Goal: Task Accomplishment & Management: Manage account settings

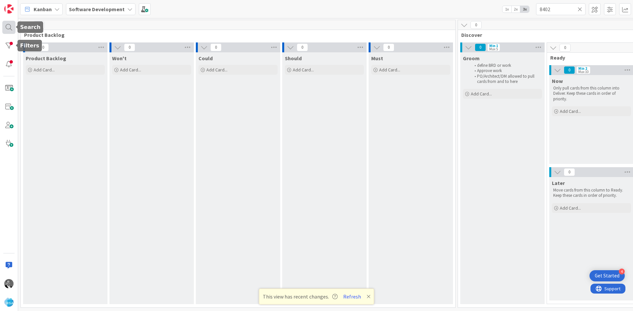
click at [10, 30] on div at bounding box center [8, 27] width 13 height 13
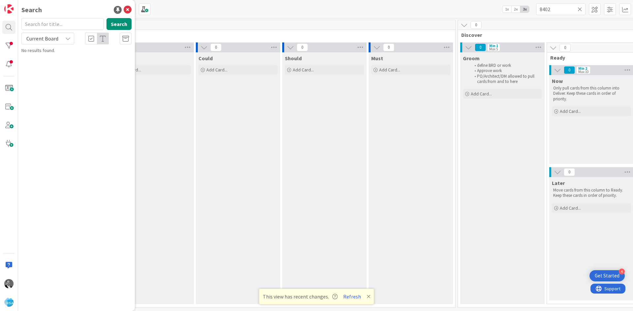
click at [185, 27] on div "0" at bounding box center [238, 25] width 434 height 10
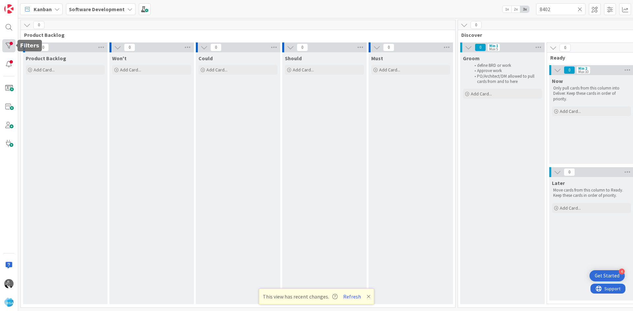
click at [9, 45] on div at bounding box center [8, 45] width 13 height 13
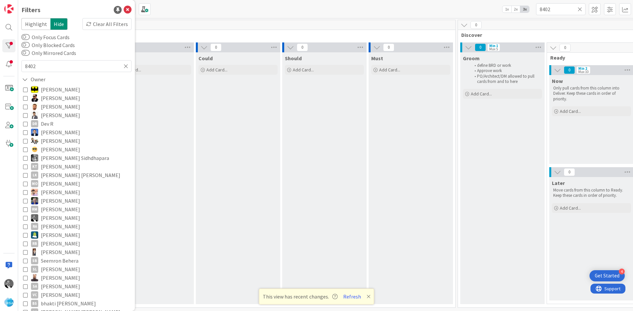
click at [185, 24] on div "0" at bounding box center [238, 25] width 434 height 10
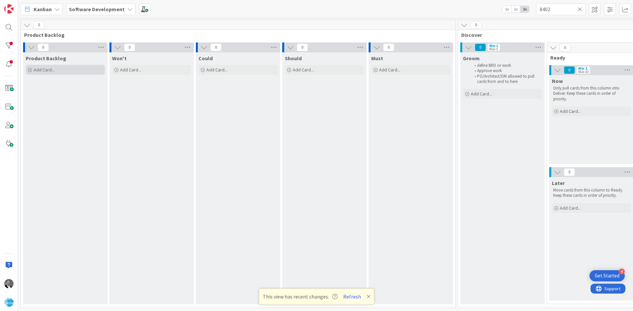
click at [49, 69] on span "Add Card..." at bounding box center [44, 70] width 21 height 6
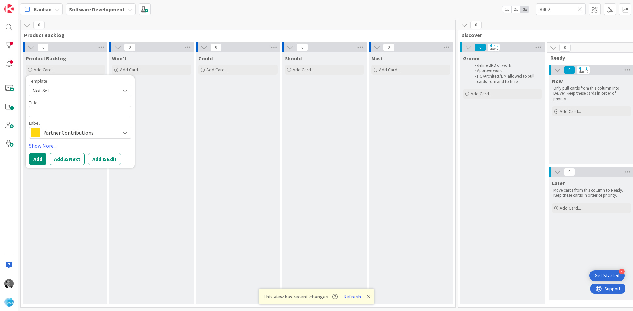
click at [95, 135] on span "Partner Contributions" at bounding box center [79, 132] width 73 height 9
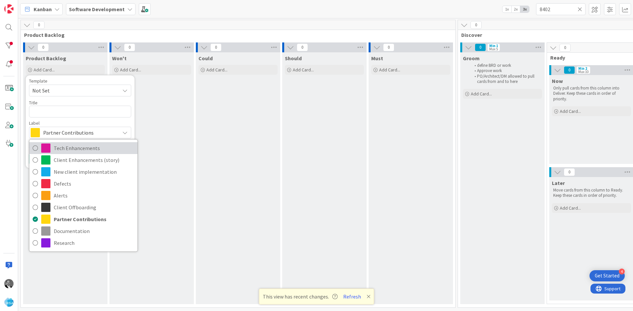
click at [68, 147] on span "Tech Enhancements" at bounding box center [94, 148] width 80 height 10
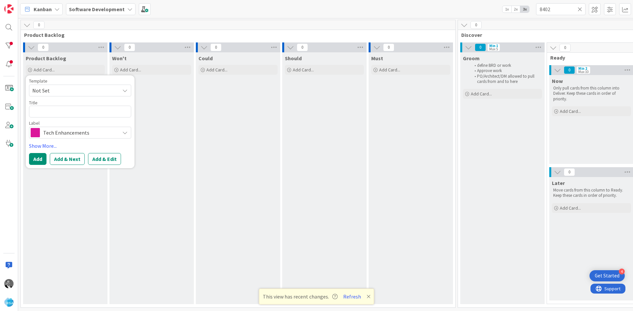
click at [63, 98] on div "Template Not Set Title 0 / 128 Label Tech Enhancements Tech Enhancements Client…" at bounding box center [80, 109] width 102 height 60
click at [55, 107] on textarea at bounding box center [80, 112] width 102 height 12
paste textarea "set up an SPF (Sender Policy Framework) record in your domain's DNS settings."
type textarea "set up an SPF (Sender Policy Framework) record in your domain's DNS settings."
type textarea "x"
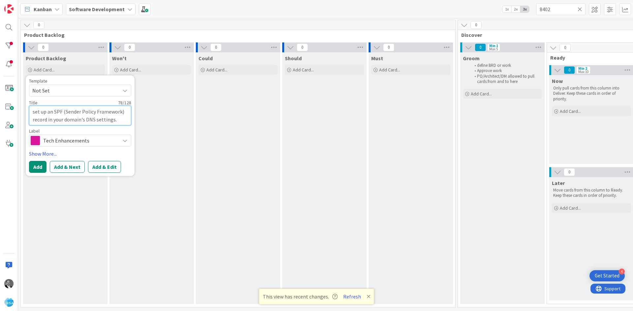
drag, startPoint x: 38, startPoint y: 111, endPoint x: 25, endPoint y: 111, distance: 13.2
click at [25, 111] on div "Product Backlog Add Card... Template Not Set Title 78 / 128 set up an SPF (Send…" at bounding box center [65, 178] width 84 height 252
type textarea "et up an SPF (Sender Policy Framework) record in your domain's DNS settings."
type textarea "x"
type textarea "Set up an SPF (Sender Policy Framework) record in your domain's DNS settings."
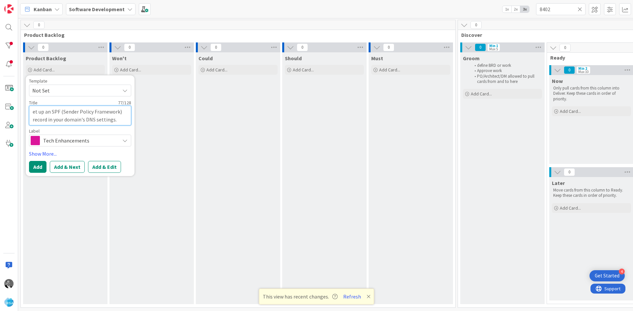
type textarea "x"
click at [124, 120] on textarea "Set up an SPF (Sender Policy Framework) record in your domain's DNS settings." at bounding box center [80, 116] width 102 height 20
type textarea "Set up an SPF (Sender Policy Framework) record in your domain's DNS settings."
type textarea "x"
type textarea "Set up an SPF (Sender Policy Framework) record in your domain's DNS settings"
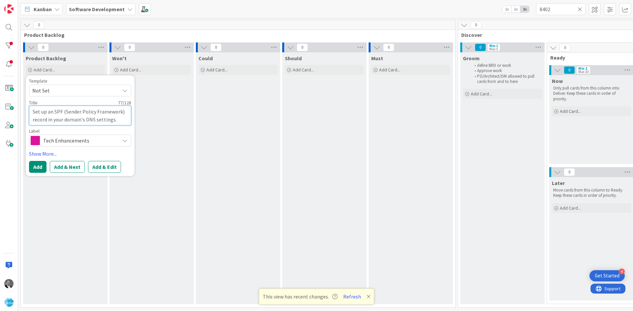
type textarea "x"
type textarea "Set up an SPF (Sender Policy Framework) record in your domain's DNS settings"
type textarea "x"
type textarea "Set up an SPF (Sender Policy Framework) record in your domain's DNS settings f"
type textarea "x"
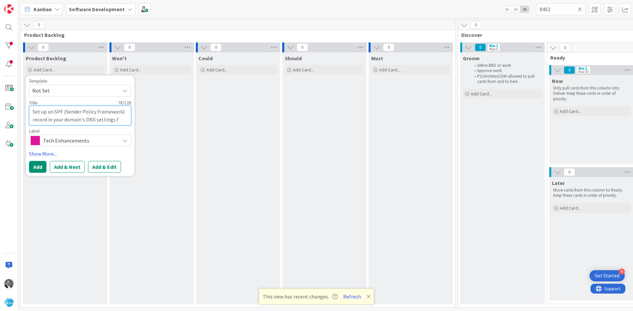
type textarea "Set up an SPF (Sender Policy Framework) record in your domain's DNS settings fo"
type textarea "x"
type textarea "Set up an SPF (Sender Policy Framework) record in your domain's DNS settings for"
type textarea "x"
type textarea "Set up an SPF (Sender Policy Framework) record in your domain's DNS settings for"
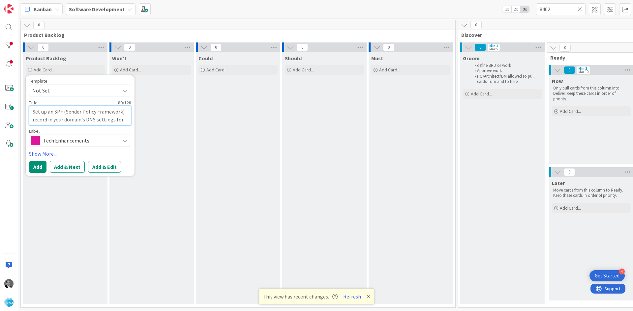
type textarea "x"
type textarea "Set up an SPF (Sender Policy Framework) record in your domain's DNS settings fo…"
type textarea "x"
type textarea "Set up an SPF (Sender Policy Framework) record in your domain's DNS settings fo…"
type textarea "x"
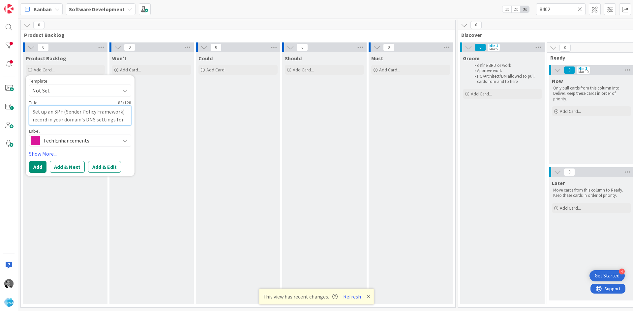
type textarea "Set up an SPF (Sender Policy Framework) record in your domain's DNS settings fo…"
type textarea "x"
type textarea "Set up an SPF (Sender Policy Framework) record in your domain's DNS settings fo…"
type textarea "x"
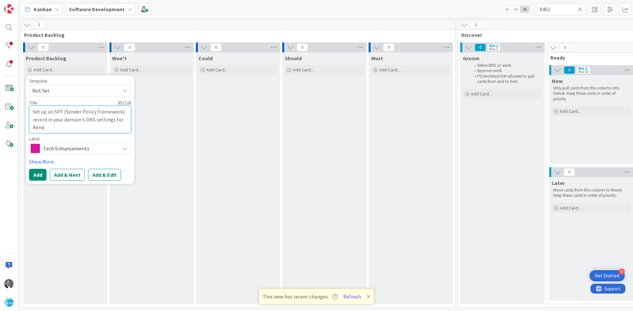
type textarea "Set up an SPF (Sender Policy Framework) record in your domain's DNS settings fo…"
type textarea "x"
type textarea "Set up an SPF (Sender Policy Framework) record in your domain's DNS settings fo…"
type textarea "x"
type textarea "Set up an SPF (Sender Policy Framework) record in your domain's DNS settings fo…"
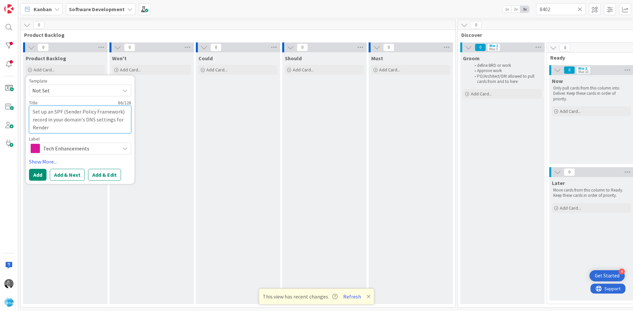
type textarea "x"
type textarea "Set up an SPF (Sender Policy Framework) record in your domain's DNS settings fo…"
type textarea "x"
type textarea "Set up an SPF (Sender Policy Framework) record in your domain's DNS settings fo…"
type textarea "x"
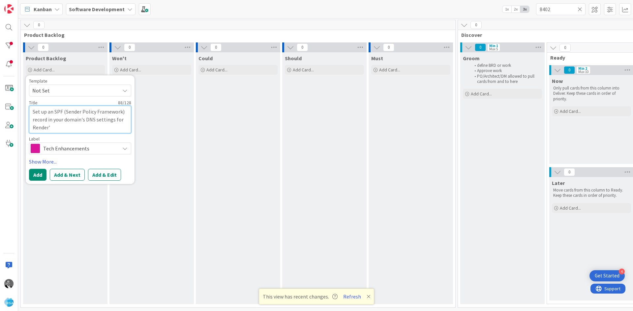
type textarea "Set up an SPF (Sender Policy Framework) record in your domain's DNS settings fo…"
type textarea "x"
type textarea "Set up an SPF (Sender Policy Framework) record in your domain's DNS settings fo…"
type textarea "x"
type textarea "Set up an SPF (Sender Policy Framework) record in your domain's DNS settings fo…"
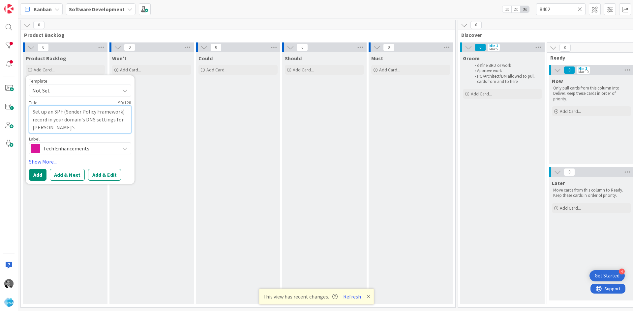
type textarea "x"
type textarea "Set up an SPF (Sender Policy Framework) record in your domain's DNS settings fo…"
type textarea "x"
type textarea "Set up an SPF (Sender Policy Framework) record in your domain's DNS settings fo…"
type textarea "x"
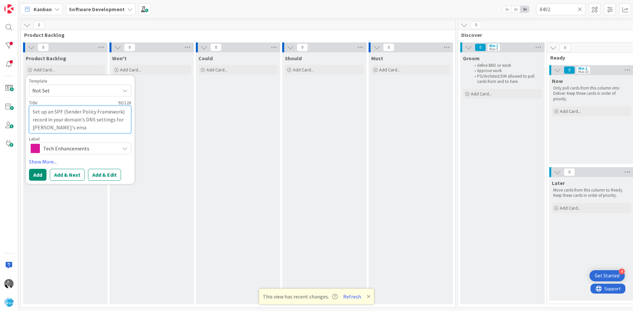
type textarea "Set up an SPF (Sender Policy Framework) record in your domain's DNS settings fo…"
type textarea "x"
type textarea "Set up an SPF (Sender Policy Framework) record in your domain's DNS settings fo…"
type textarea "x"
type textarea "Set up an SPF (Sender Policy Framework) record in your domain's DNS settings fo…"
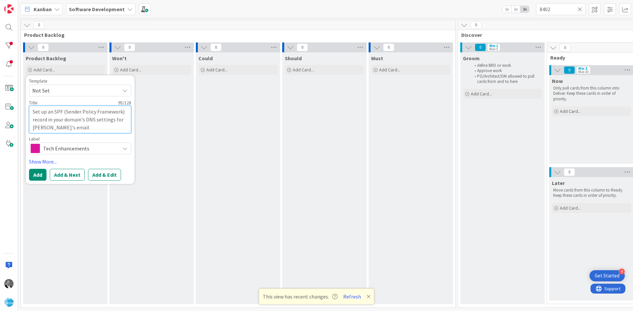
type textarea "x"
type textarea "Set up an SPF (Sender Policy Framework) record in your domain's DNS settings fo…"
type textarea "x"
type textarea "Set up an SPF (Sender Policy Framework) record in your domain's DNS settings fo…"
type textarea "x"
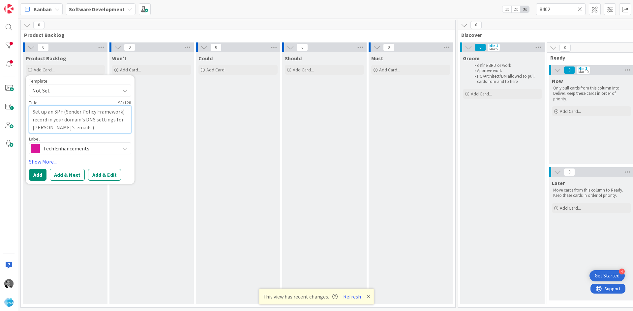
type textarea "Set up an SPF (Sender Policy Framework) record in your domain's DNS settings fo…"
type textarea "x"
type textarea "Set up an SPF (Sender Policy Framework) record in your domain's DNS settings fo…"
type textarea "x"
type textarea "Set up an SPF (Sender Policy Framework) record in your domain's DNS settings fo…"
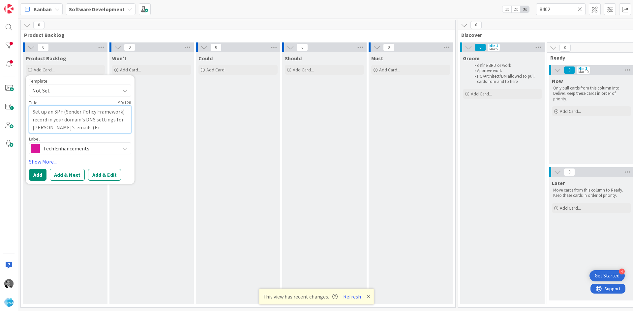
type textarea "x"
type textarea "Set up an SPF (Sender Policy Framework) record in your domain's DNS settings fo…"
type textarea "x"
type textarea "Set up an SPF (Sender Policy Framework) record in your domain's DNS settings fo…"
type textarea "x"
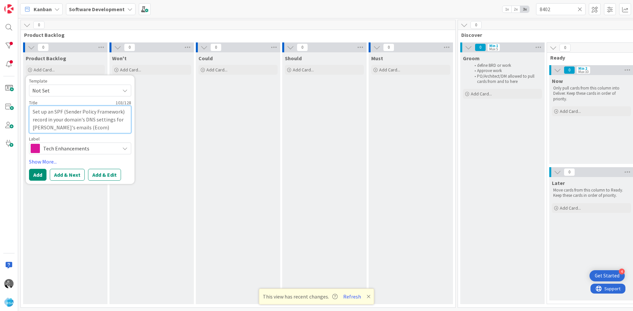
click at [101, 131] on textarea "Set up an SPF (Sender Policy Framework) record in your domain's DNS settings fo…" at bounding box center [80, 120] width 102 height 28
drag, startPoint x: 52, startPoint y: 128, endPoint x: 29, endPoint y: 128, distance: 23.4
click at [29, 128] on div "Template Not Set Title 103 / 128 Set up an SPF (Sender Policy Framework) record…" at bounding box center [80, 129] width 109 height 109
type textarea "Set up an SPF (Sender Policy Framework) record in your domain's DNS settings fo…"
type textarea "x"
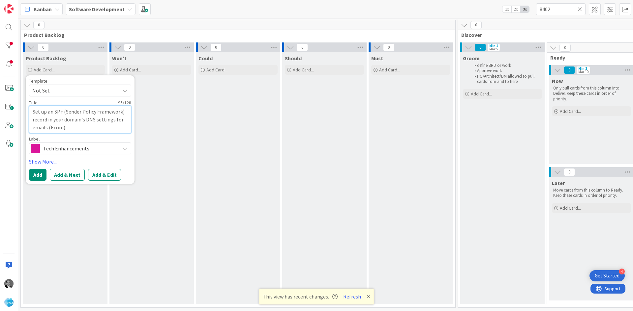
click at [33, 113] on textarea "Set up an SPF (Sender Policy Framework) record in your domain's DNS settings fo…" at bounding box center [80, 120] width 102 height 28
paste textarea "Render's"
type textarea "[PERSON_NAME] up an SPF (Sender Policy Framework) record in your domain's DNS s…"
type textarea "x"
type textarea "Render's:Set up an SPF (Sender Policy Framework) record in your domain's DNS se…"
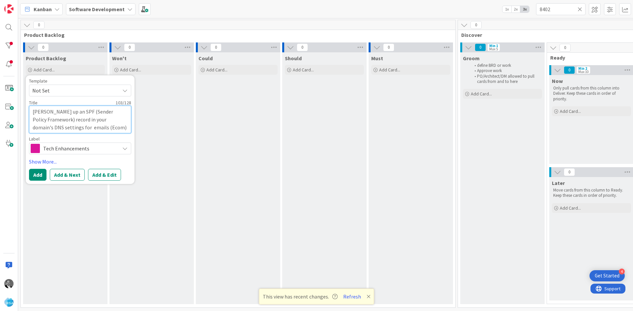
type textarea "x"
type textarea "Render's: Set up an SPF (Sender Policy Framework) record in your domain's DNS s…"
type textarea "x"
type textarea "Render's: Set up an SPF (Sender Policy Framework) record in your domain's DNS s…"
type textarea "x"
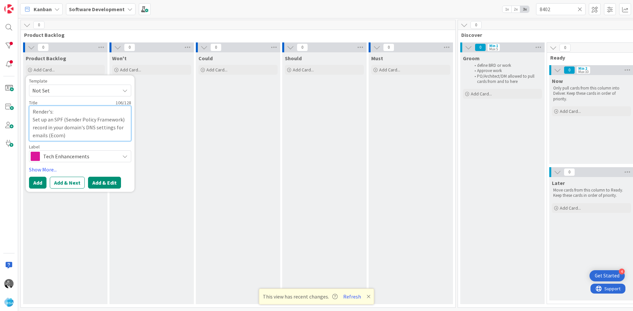
type textarea "Render's: Set up an SPF (Sender Policy Framework) record in your domain's DNS s…"
click at [107, 182] on button "Add & Edit" at bounding box center [104, 183] width 33 height 12
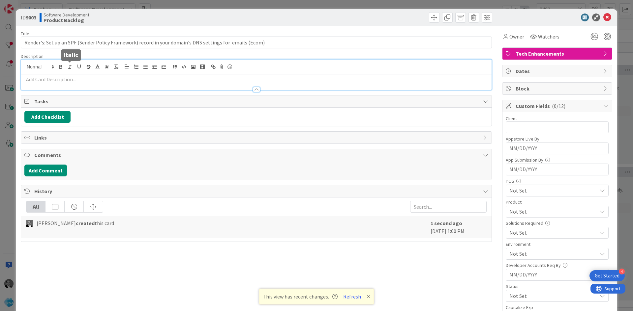
click at [69, 66] on div at bounding box center [256, 75] width 470 height 30
click at [44, 81] on p at bounding box center [256, 80] width 464 height 8
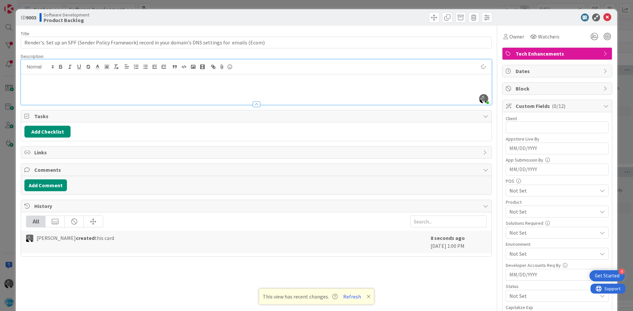
type input "Render's: Set up an SPF (Sender Policy Framework) record in your domain's DNS s…"
click at [50, 81] on p at bounding box center [256, 80] width 464 height 8
click at [54, 81] on p at bounding box center [256, 80] width 464 height 8
click at [515, 36] on span "Owner" at bounding box center [516, 37] width 15 height 8
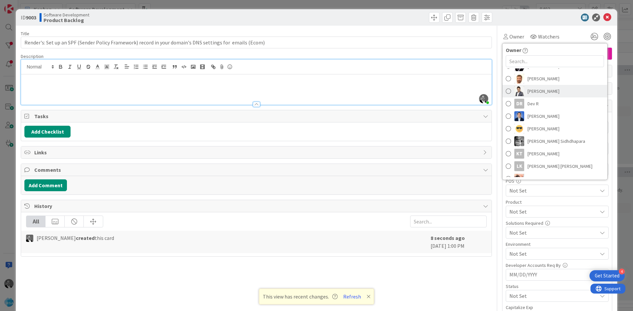
scroll to position [66, 0]
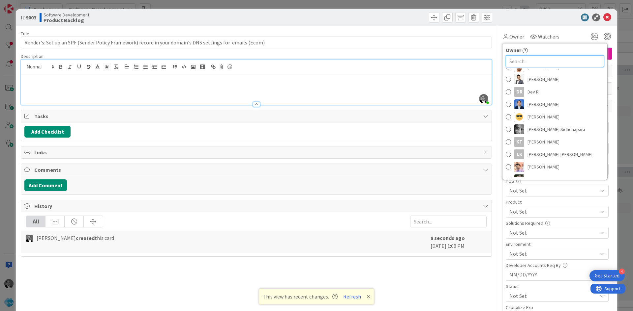
click at [516, 61] on input "text" at bounding box center [554, 61] width 98 height 12
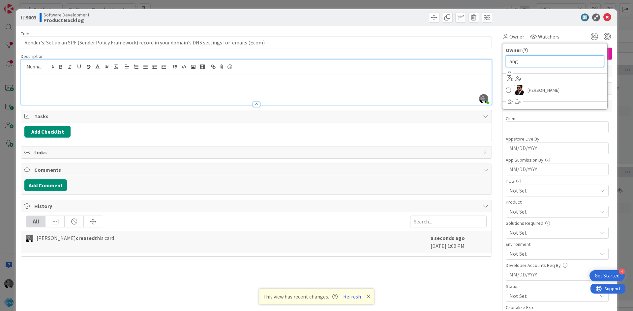
scroll to position [0, 0]
type input "ang"
click at [529, 88] on span "[PERSON_NAME]" at bounding box center [543, 90] width 32 height 10
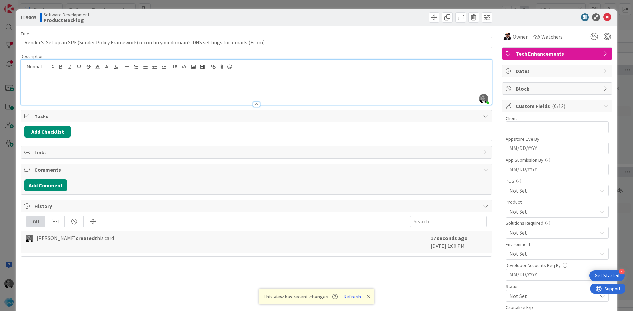
type input "Render's: Set up an SPF (Sender Policy Framework) record in your domain's DNS s…"
click at [513, 35] on span "Owner" at bounding box center [519, 37] width 15 height 8
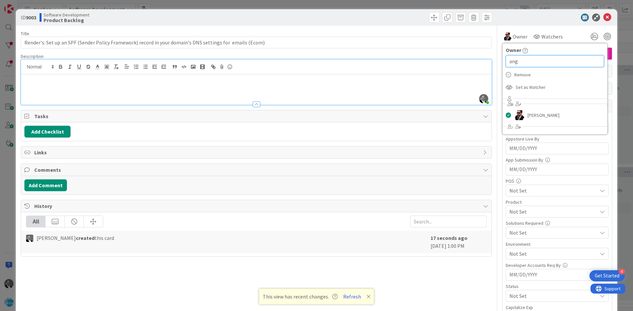
click at [526, 56] on input "ang" at bounding box center [554, 61] width 98 height 12
click at [479, 62] on div "Title 106 / 128 Render's: Set up an SPF (Sender Policy Framework) record in you…" at bounding box center [316, 261] width 591 height 470
type input "val"
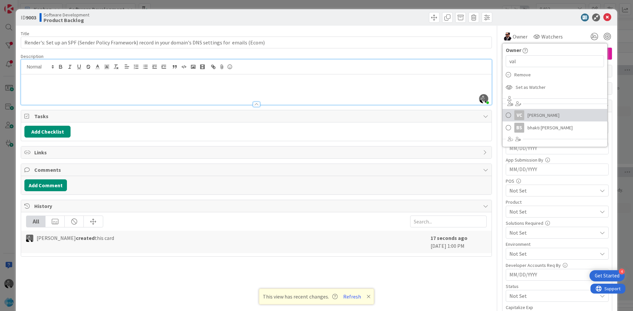
click at [541, 118] on span "[PERSON_NAME]" at bounding box center [543, 115] width 32 height 10
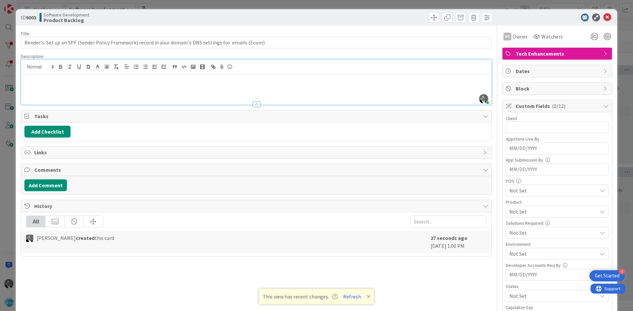
type input "Render's: Set up an SPF (Sender Policy Framework) record in your domain's DNS s…"
click at [547, 39] on span "Watchers" at bounding box center [551, 37] width 21 height 8
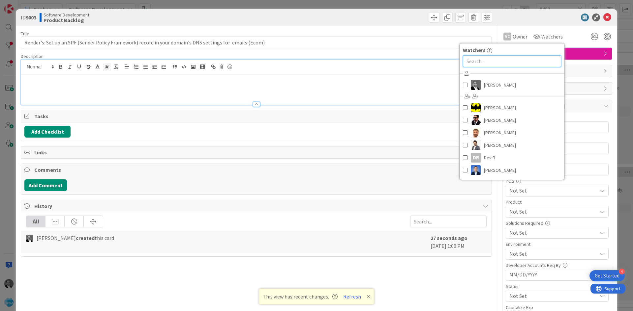
click at [504, 61] on input "text" at bounding box center [512, 61] width 98 height 12
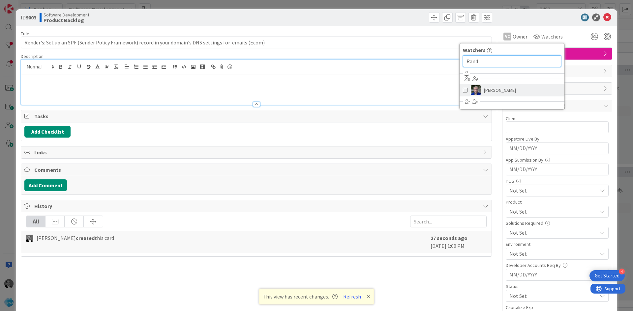
type input "Rand"
drag, startPoint x: 492, startPoint y: 93, endPoint x: 494, endPoint y: 88, distance: 5.2
click at [492, 92] on span "[PERSON_NAME]" at bounding box center [500, 90] width 32 height 10
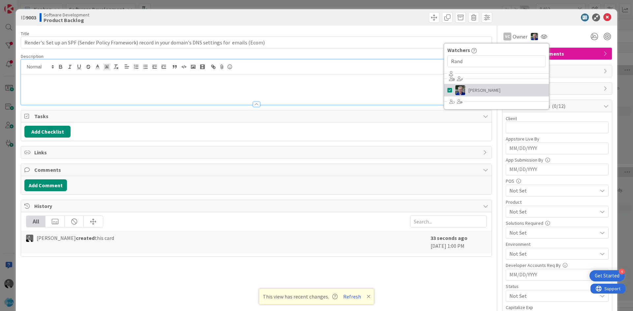
type input "Render's: Set up an SPF (Sender Policy Framework) record in your domain's DNS s…"
click at [512, 37] on span "Owner" at bounding box center [519, 37] width 15 height 8
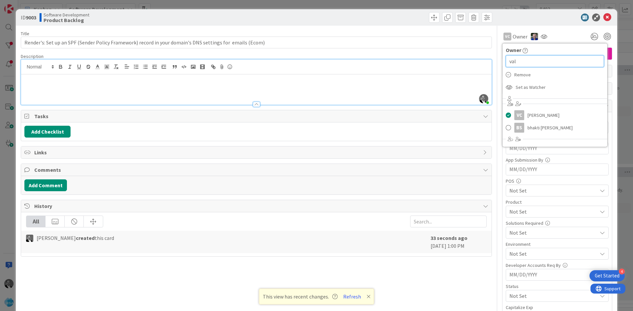
drag, startPoint x: 520, startPoint y: 64, endPoint x: 485, endPoint y: 61, distance: 35.4
click at [485, 61] on div "Title 106 / 128 Render's: Set up an SPF (Sender Policy Framework) record in you…" at bounding box center [316, 261] width 591 height 470
type input "ang"
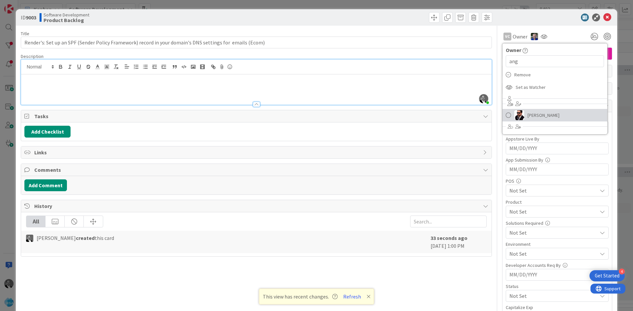
click at [543, 116] on span "[PERSON_NAME]" at bounding box center [543, 115] width 32 height 10
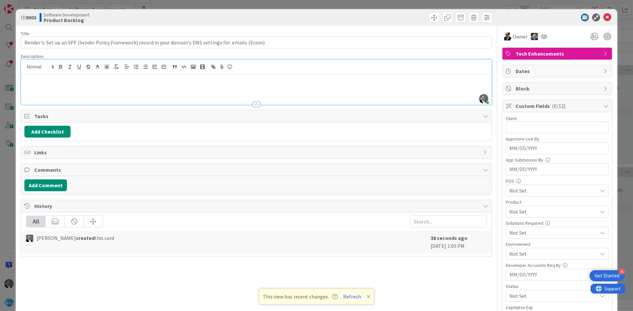
type input "Render's: Set up an SPF (Sender Policy Framework) record in your domain's DNS s…"
click at [542, 36] on div at bounding box center [543, 37] width 11 height 12
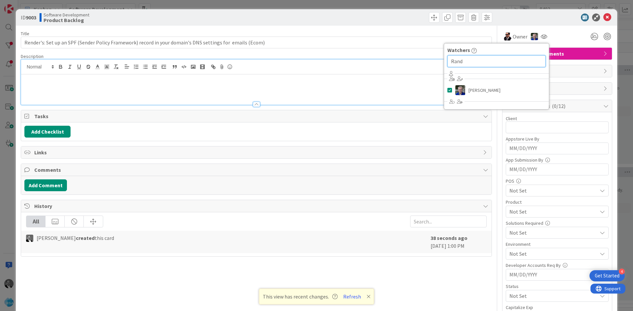
drag, startPoint x: 468, startPoint y: 62, endPoint x: 419, endPoint y: 61, distance: 48.8
click at [419, 61] on div "Title 106 / 128 Render's: Set up an SPF (Sender Policy Framework) record in you…" at bounding box center [316, 261] width 591 height 470
type input "val"
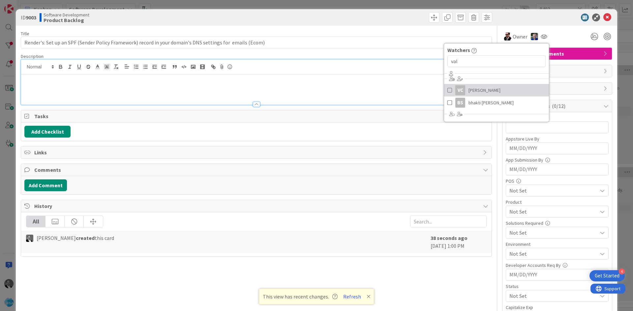
click at [478, 92] on span "[PERSON_NAME]" at bounding box center [484, 90] width 32 height 10
type input "Render's: Set up an SPF (Sender Policy Framework) record in your domain's DNS s…"
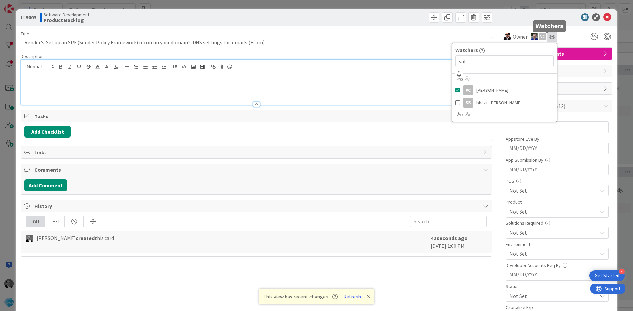
click at [548, 38] on icon at bounding box center [551, 36] width 7 height 5
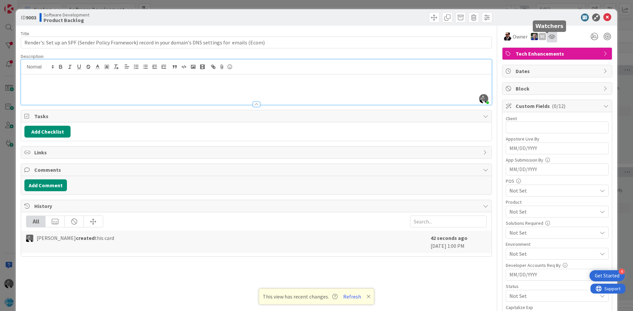
click at [548, 37] on icon at bounding box center [551, 36] width 7 height 5
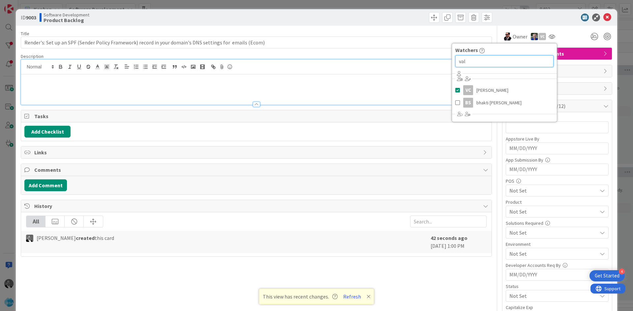
drag, startPoint x: 442, startPoint y: 64, endPoint x: 438, endPoint y: 64, distance: 4.0
click at [438, 64] on div "Title 106 / 128 Render's: Set up an SPF (Sender Policy Framework) record in you…" at bounding box center [316, 261] width 591 height 470
type input "Abh"
click at [496, 92] on span "[PERSON_NAME]" at bounding box center [492, 90] width 32 height 10
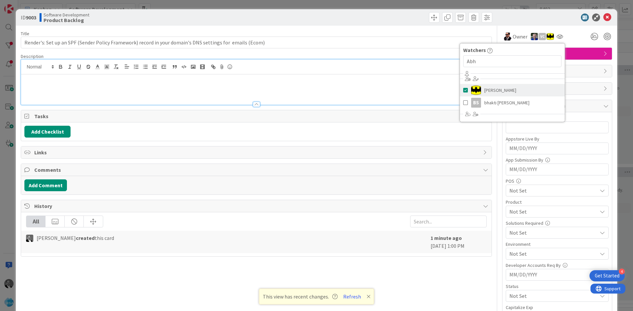
type input "Render's: Set up an SPF (Sender Policy Framework) record in your domain's DNS s…"
click at [88, 90] on p at bounding box center [256, 87] width 464 height 8
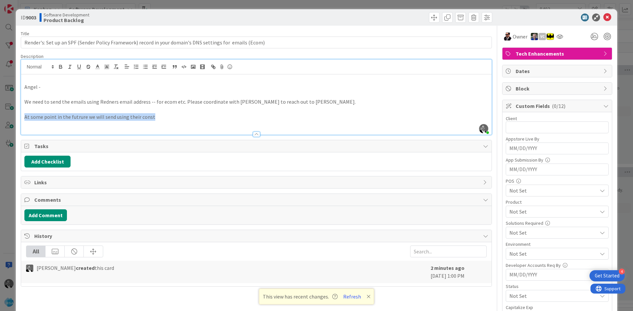
drag, startPoint x: 177, startPoint y: 116, endPoint x: 15, endPoint y: 120, distance: 162.2
click at [15, 120] on div "ID 9003 Software Development Product Backlog Title 106 / 128 Render's: Set up a…" at bounding box center [316, 155] width 633 height 311
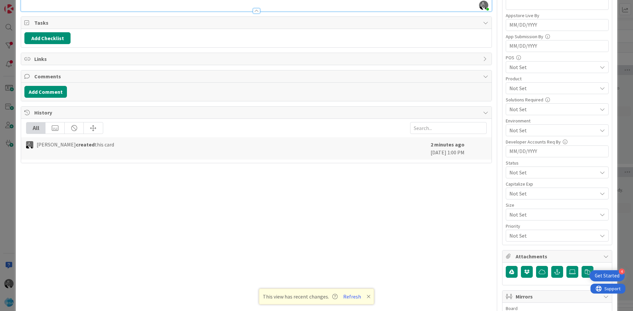
scroll to position [190, 0]
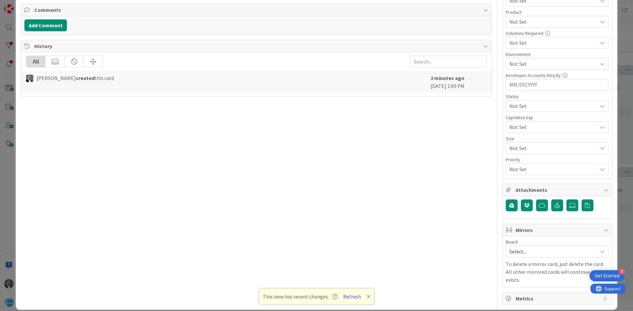
click at [524, 111] on span "Not Set" at bounding box center [551, 105] width 84 height 9
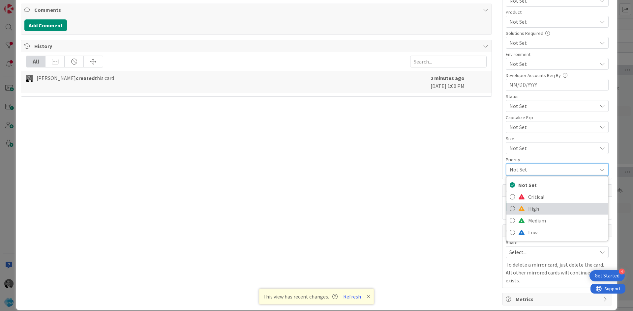
click at [528, 209] on span "High" at bounding box center [566, 209] width 76 height 10
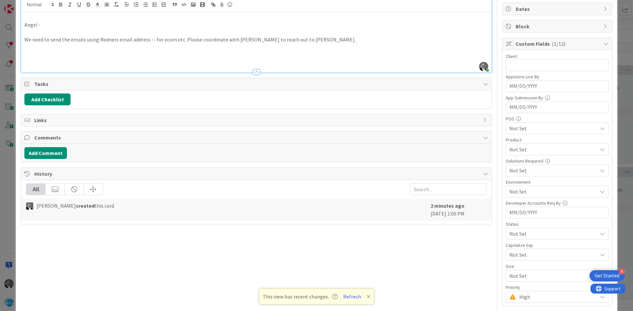
scroll to position [0, 0]
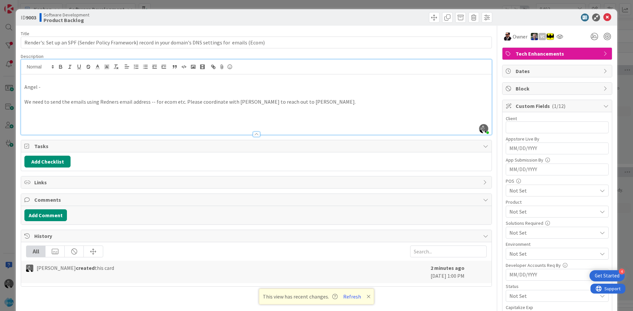
click at [530, 71] on span "Dates" at bounding box center [557, 71] width 84 height 8
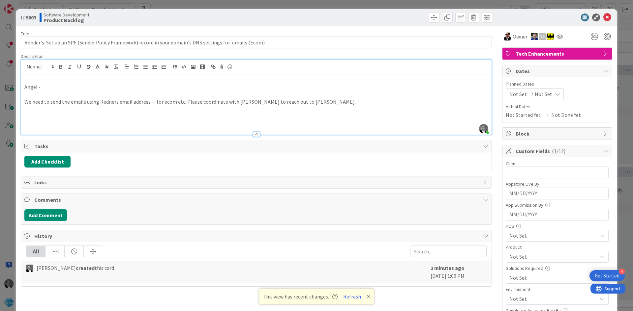
click at [532, 71] on span "Dates" at bounding box center [557, 71] width 84 height 8
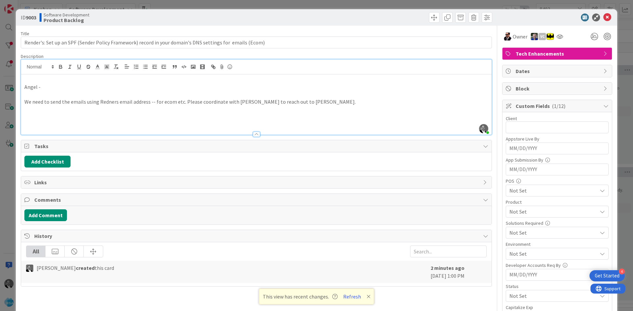
click at [538, 71] on span "Dates" at bounding box center [557, 71] width 84 height 8
type input "Render's: Set up an SPF (Sender Policy Framework) record in your domain's DNS s…"
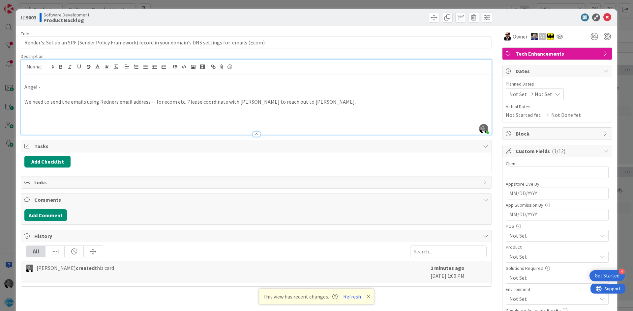
click at [558, 115] on span "Not Done Yet" at bounding box center [566, 115] width 30 height 8
click at [511, 117] on span "Not Started Yet" at bounding box center [522, 115] width 35 height 8
click at [542, 96] on span "Not Set" at bounding box center [542, 94] width 17 height 8
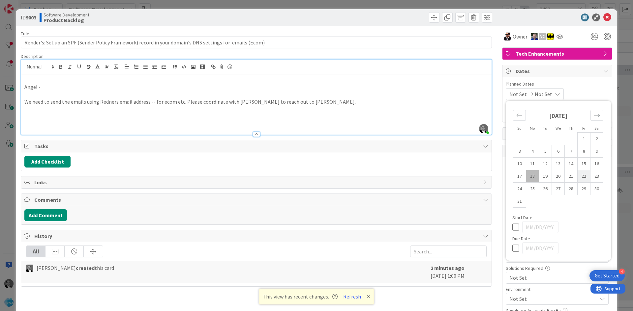
click at [578, 175] on td "22" at bounding box center [583, 176] width 13 height 13
type input "[DATE]"
type input "Render's: Set up an SPF (Sender Policy Framework) record in your domain's DNS s…"
click at [529, 175] on td "18" at bounding box center [532, 176] width 13 height 13
type input "[DATE]"
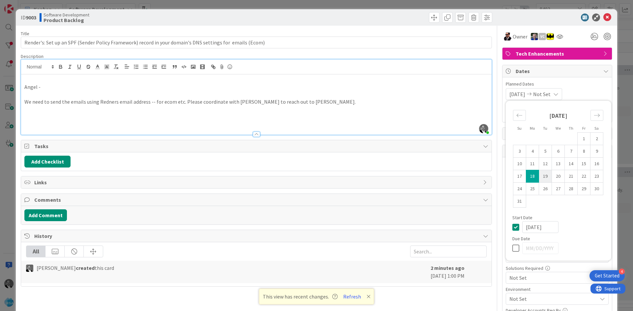
type input "Render's: Set up an SPF (Sender Policy Framework) record in your domain's DNS s…"
click at [542, 182] on td "19" at bounding box center [545, 176] width 13 height 13
type input "[DATE]"
type input "Render's: Set up an SPF (Sender Policy Framework) record in your domain's DNS s…"
click at [539, 177] on td "19" at bounding box center [545, 176] width 13 height 13
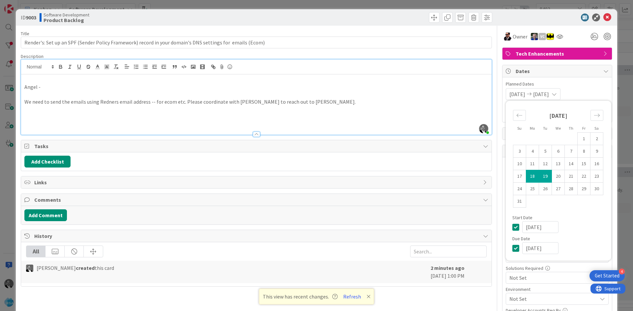
type input "[DATE]"
type input "Render's: Set up an SPF (Sender Policy Framework) record in your domain's DNS s…"
click at [582, 177] on td "22" at bounding box center [583, 176] width 13 height 13
type input "[DATE]"
click at [595, 86] on span "Planned Dates" at bounding box center [556, 84] width 103 height 7
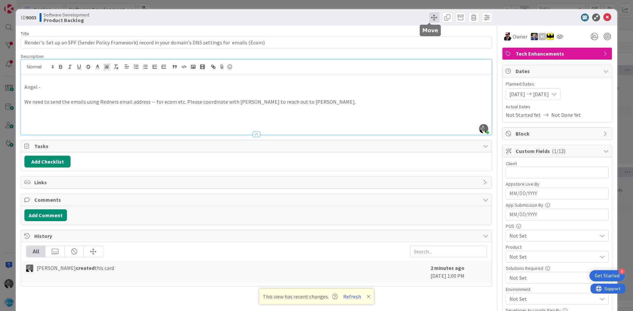
click at [429, 19] on span at bounding box center [434, 17] width 11 height 11
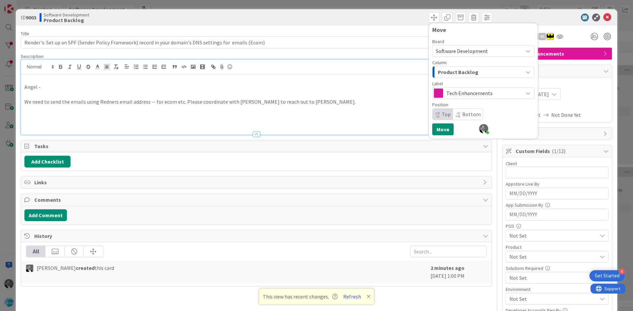
click at [465, 70] on span "Product Backlog" at bounding box center [458, 72] width 41 height 9
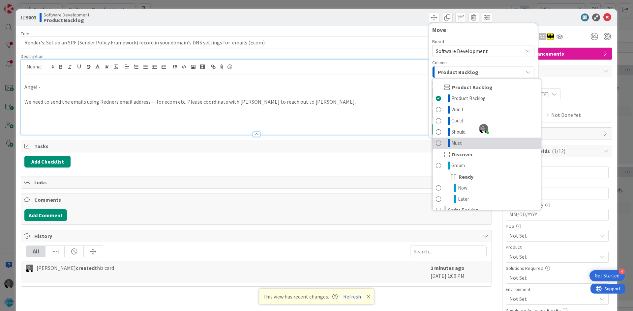
scroll to position [99, 0]
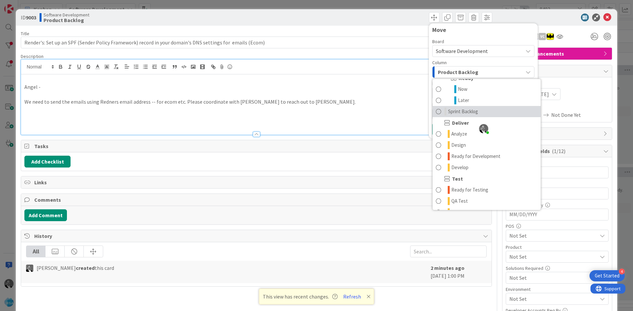
click at [461, 108] on span "Sprint Backlog" at bounding box center [463, 112] width 30 height 8
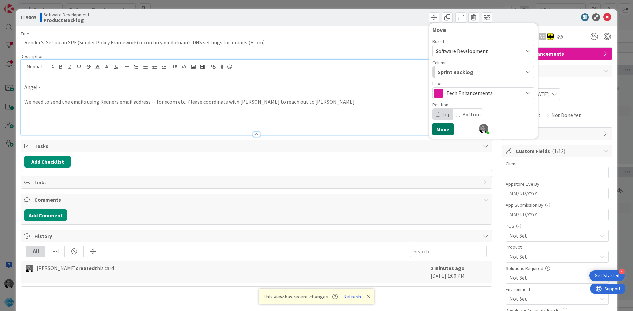
click at [438, 132] on button "Move" at bounding box center [442, 130] width 21 height 12
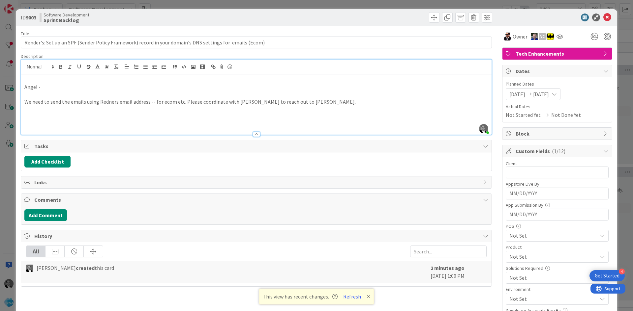
type input "Render's: Set up an SPF (Sender Policy Framework) record in your domain's DNS s…"
click at [604, 18] on icon at bounding box center [607, 18] width 8 height 8
